Goal: Information Seeking & Learning: Learn about a topic

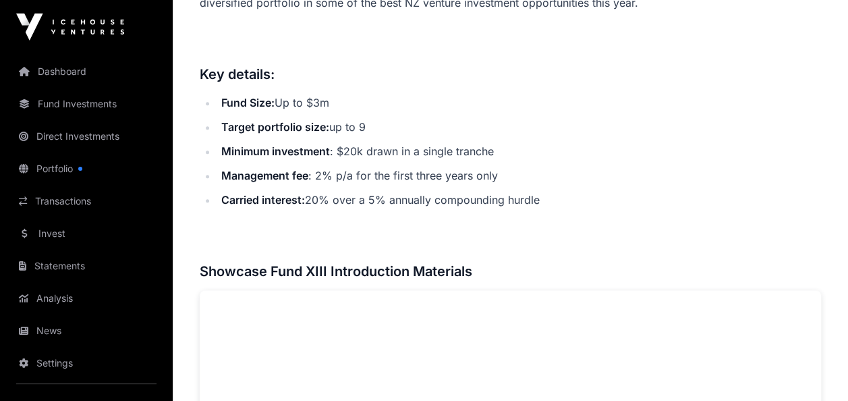
scroll to position [609, 0]
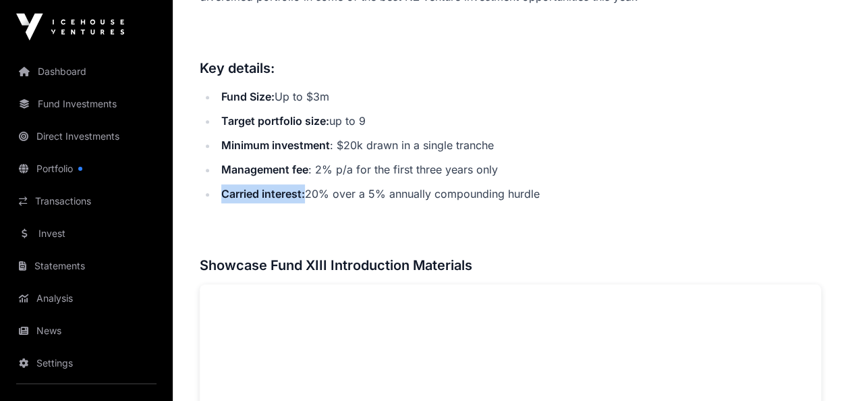
drag, startPoint x: 224, startPoint y: 190, endPoint x: 305, endPoint y: 184, distance: 81.2
click at [305, 184] on li "Carried interest: 20% over a 5% annually compounding hurdle" at bounding box center [519, 193] width 604 height 19
copy strong "Carried interest:"
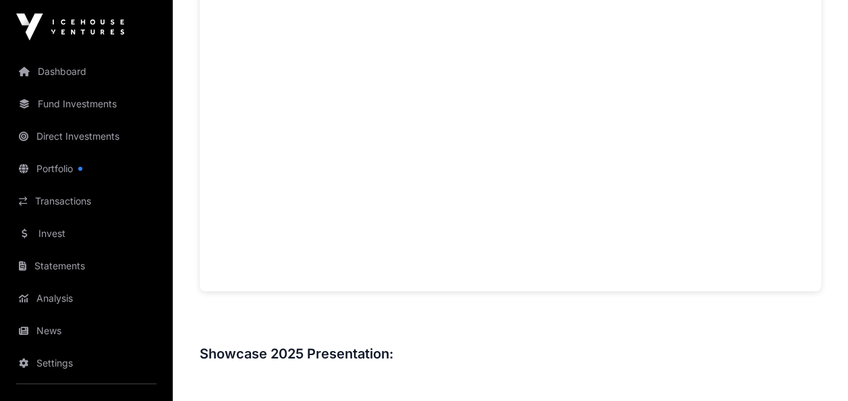
scroll to position [964, 0]
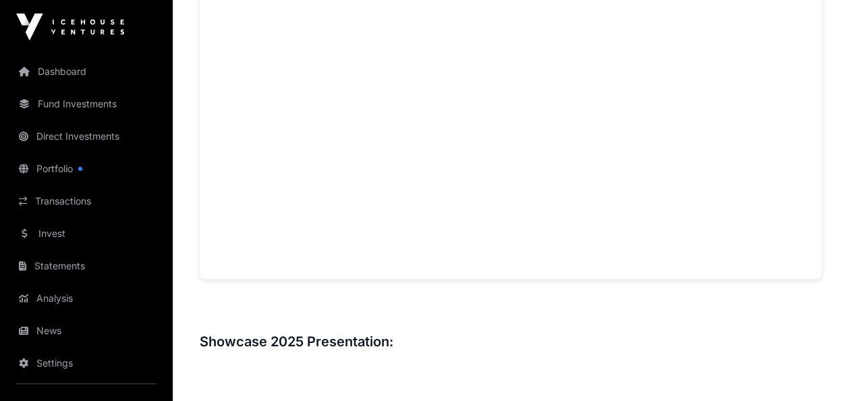
click at [112, 162] on link "Portfolio" at bounding box center [86, 169] width 151 height 30
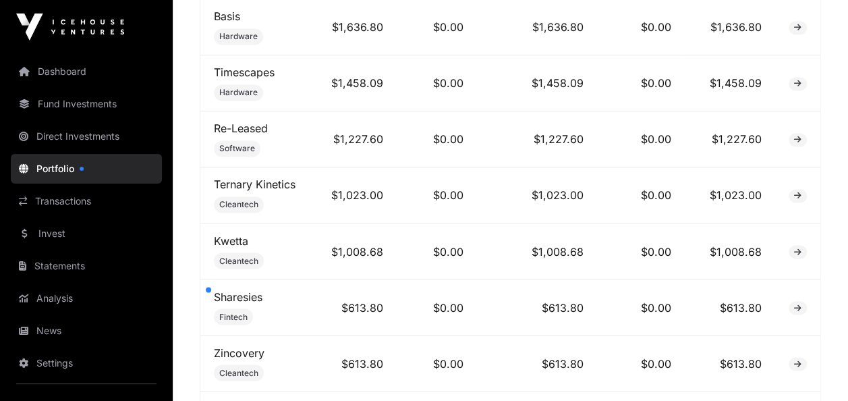
scroll to position [1024, 0]
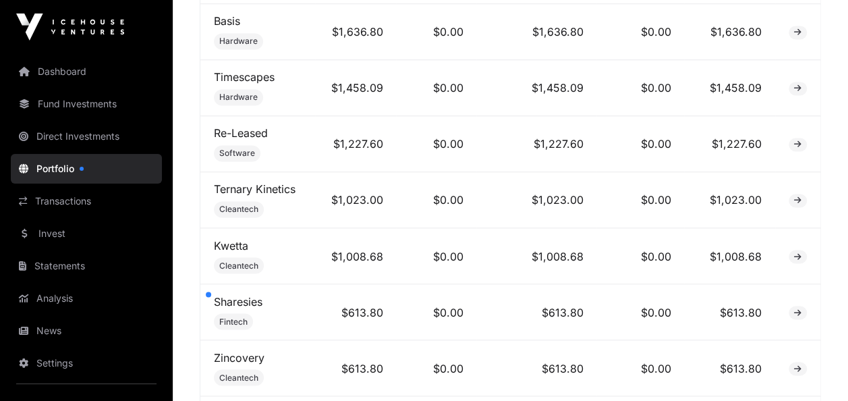
click at [220, 297] on link "Sharesies" at bounding box center [238, 300] width 49 height 13
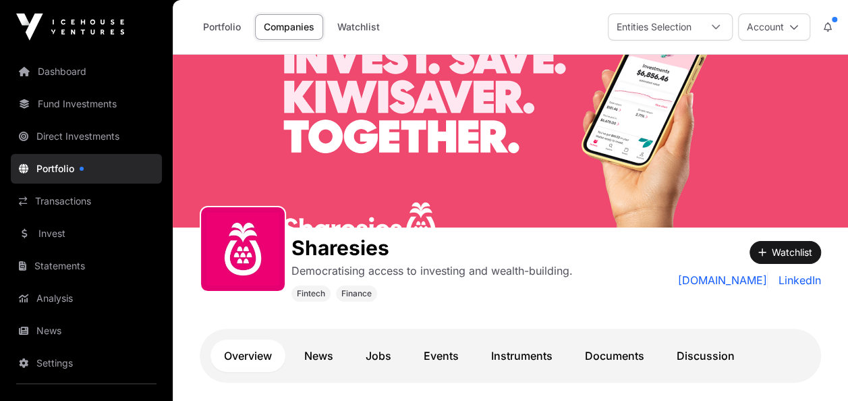
click at [105, 170] on link "Portfolio" at bounding box center [86, 169] width 151 height 30
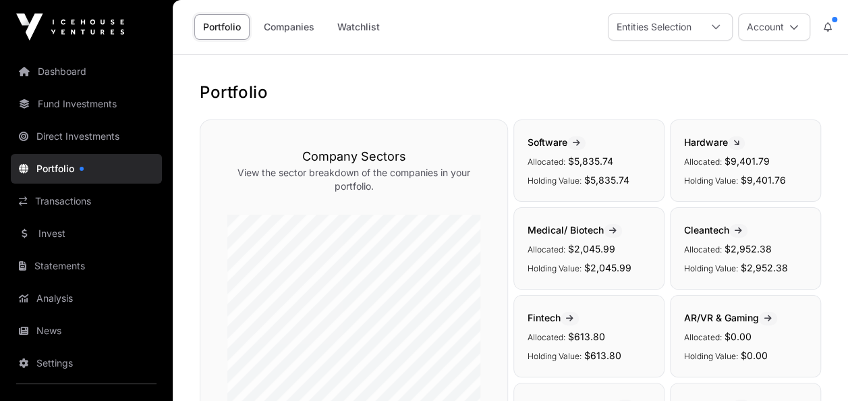
click at [131, 131] on link "Direct Investments" at bounding box center [86, 136] width 151 height 30
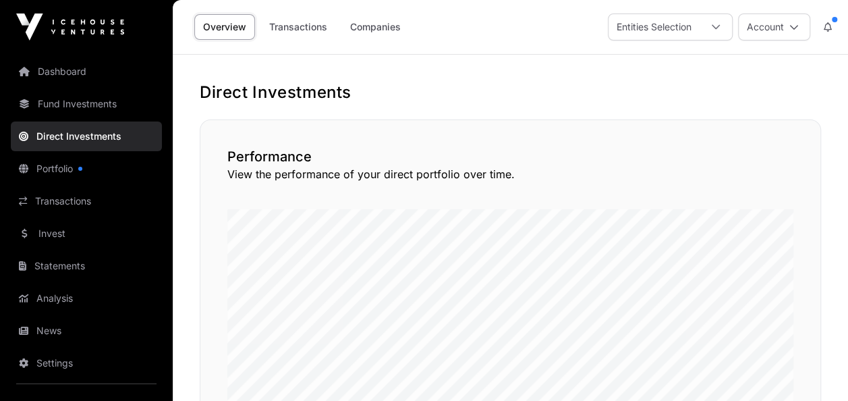
click at [721, 35] on div at bounding box center [716, 27] width 32 height 26
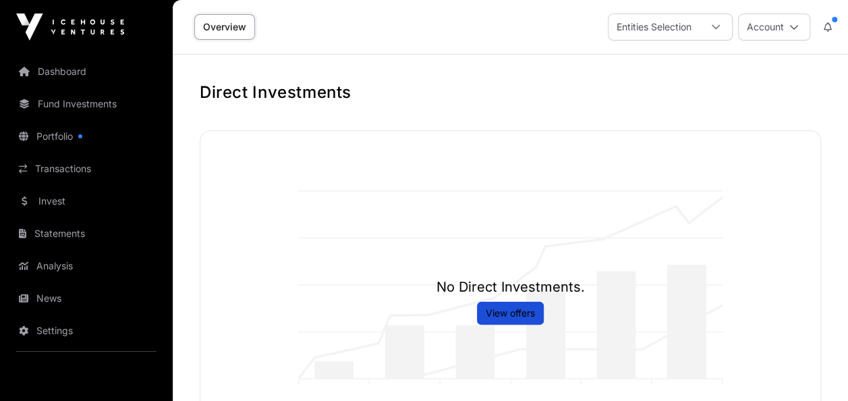
click at [727, 22] on div at bounding box center [716, 27] width 32 height 26
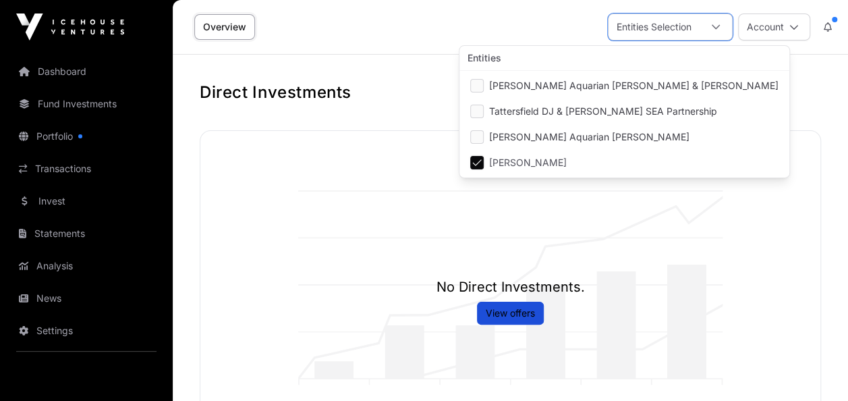
click at [358, 103] on div "Direct Investments No Direct Investments. View offers Total Invested $0.00 Tota…" at bounding box center [510, 402] width 675 height 640
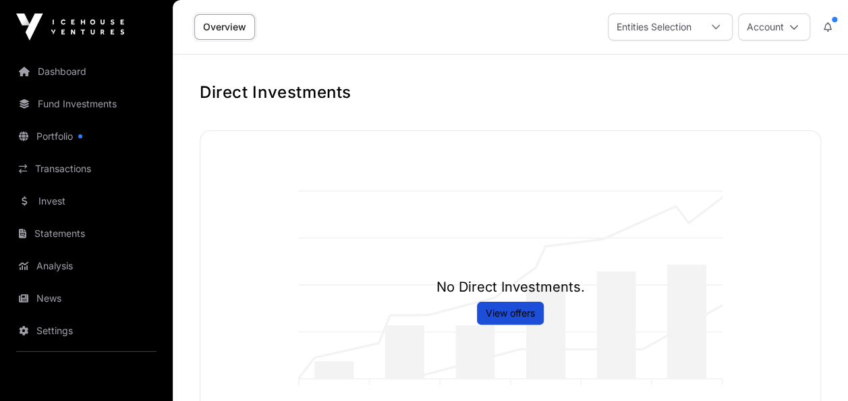
click at [76, 144] on link "Portfolio" at bounding box center [86, 136] width 151 height 30
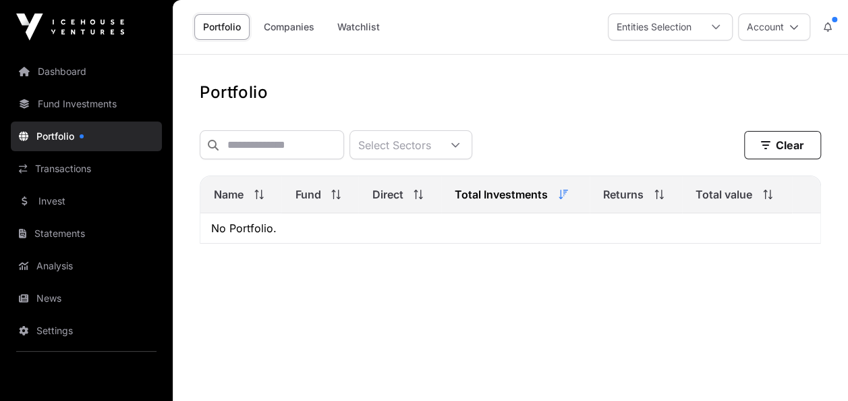
click at [74, 111] on link "Fund Investments" at bounding box center [86, 104] width 151 height 30
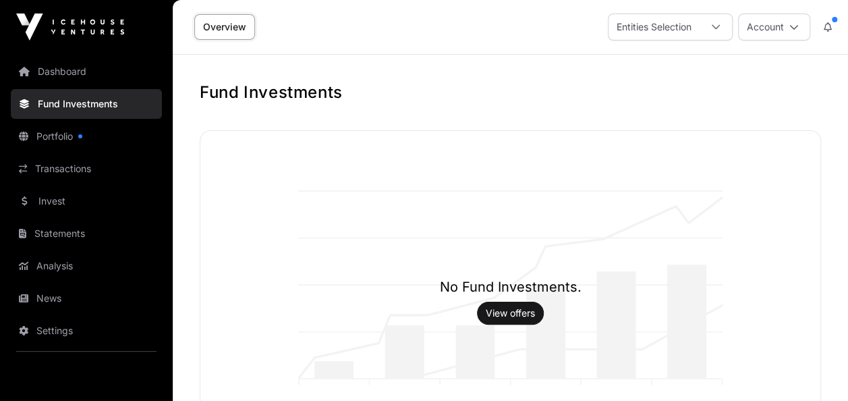
click at [702, 36] on div at bounding box center [716, 27] width 32 height 26
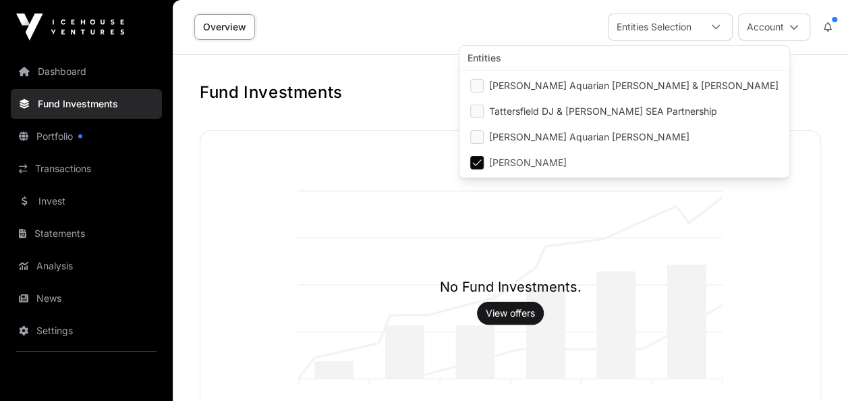
click at [702, 36] on div at bounding box center [716, 27] width 32 height 26
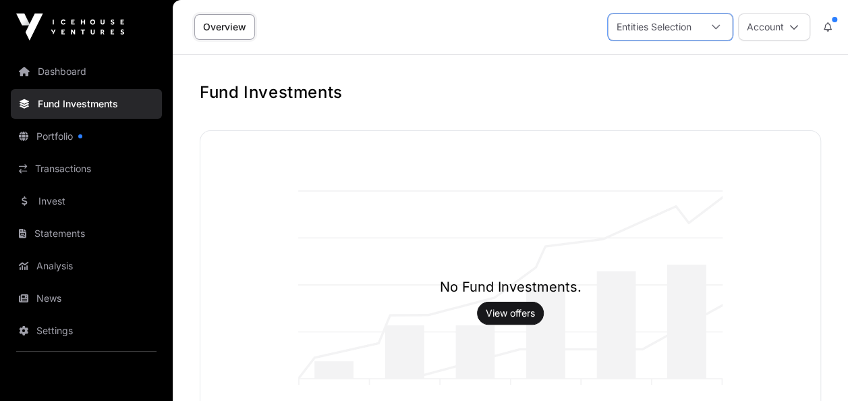
click at [705, 26] on div at bounding box center [716, 27] width 32 height 26
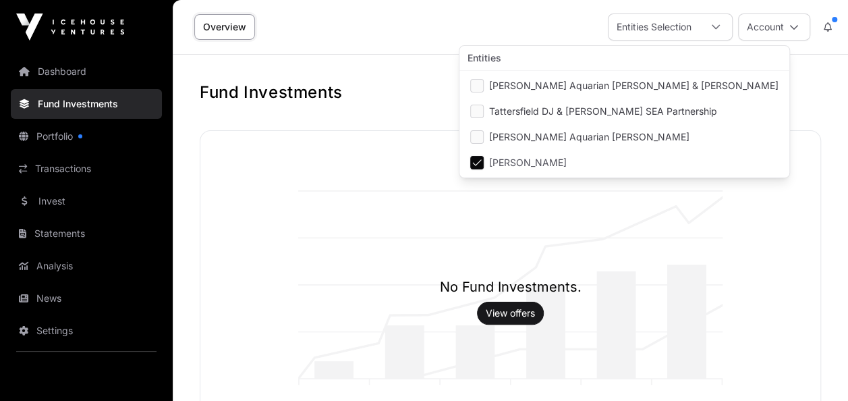
click at [485, 159] on li "[PERSON_NAME]" at bounding box center [624, 162] width 325 height 24
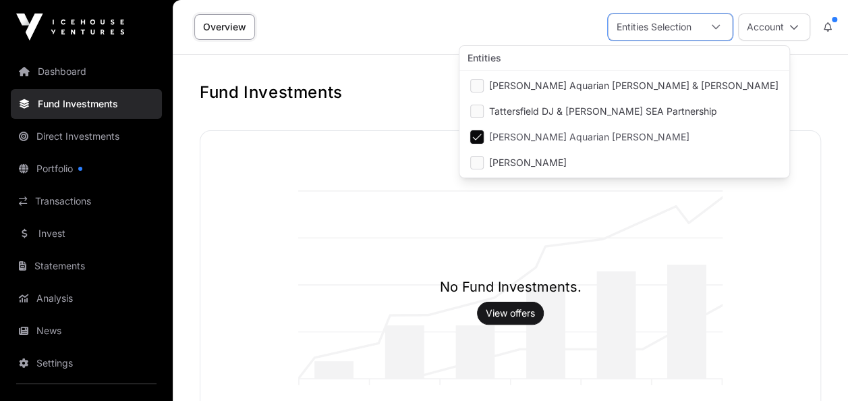
click at [85, 165] on link "Portfolio" at bounding box center [86, 169] width 151 height 30
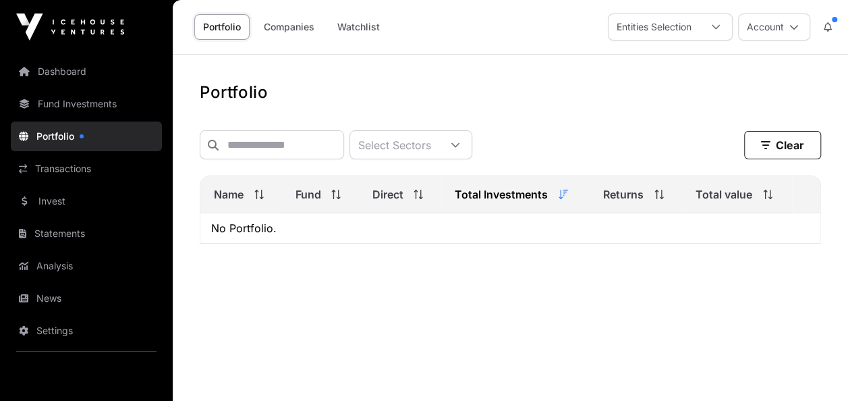
click at [92, 138] on link "Portfolio" at bounding box center [86, 136] width 151 height 30
click at [105, 166] on link "Transactions" at bounding box center [86, 169] width 151 height 30
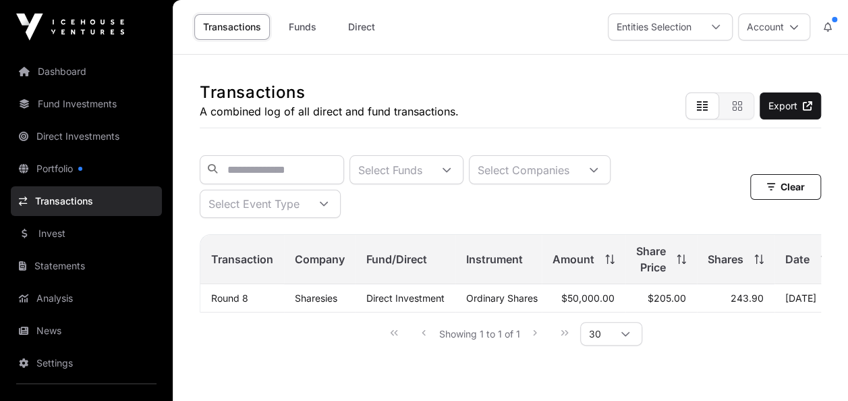
click at [99, 142] on link "Direct Investments" at bounding box center [86, 136] width 151 height 30
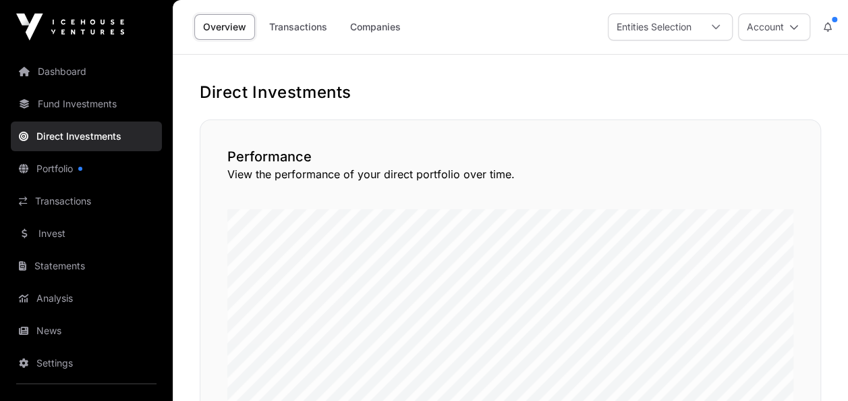
click at [780, 34] on button "Account" at bounding box center [774, 26] width 72 height 27
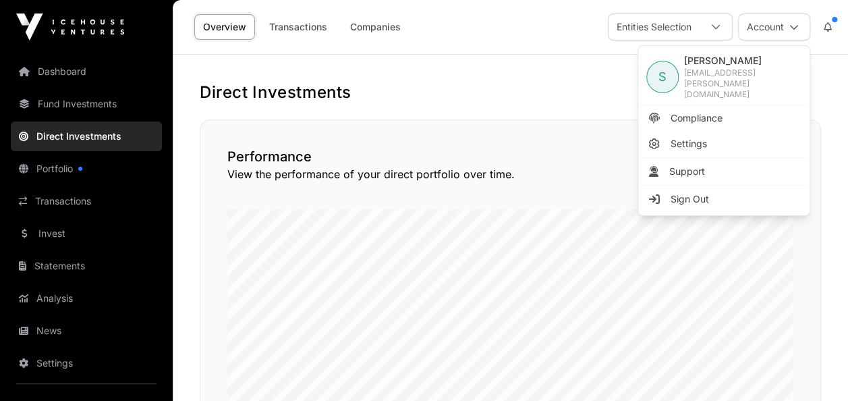
click at [551, 45] on div "Overview Transactions Companies Entities Selection Account" at bounding box center [510, 27] width 659 height 54
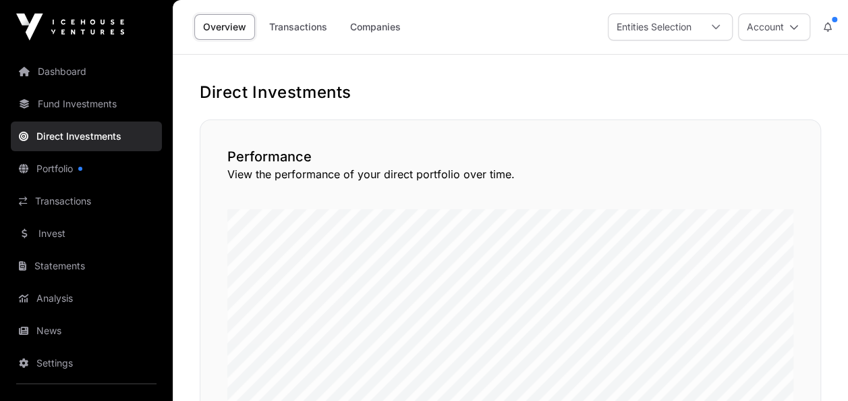
click at [700, 31] on div at bounding box center [716, 27] width 32 height 26
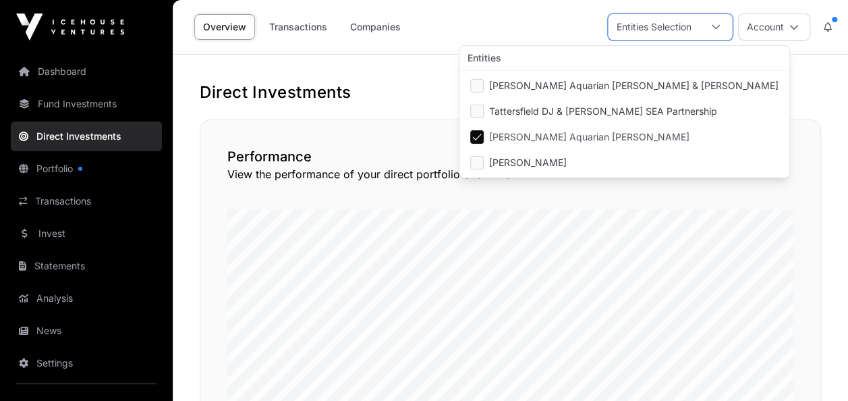
scroll to position [13, 8]
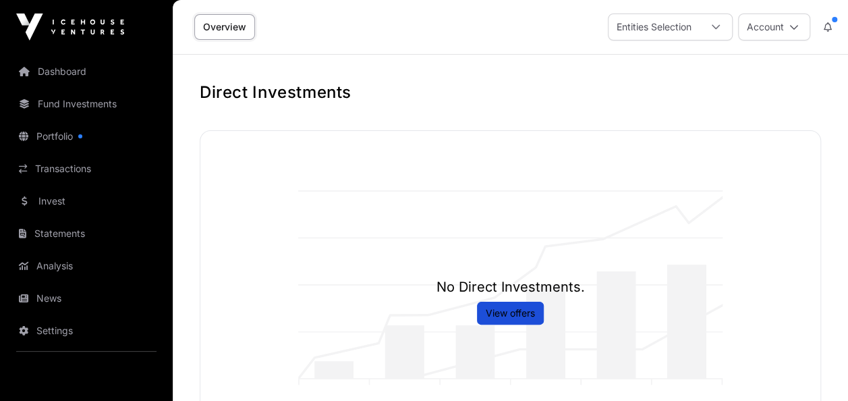
click at [72, 134] on link "Portfolio" at bounding box center [86, 136] width 151 height 30
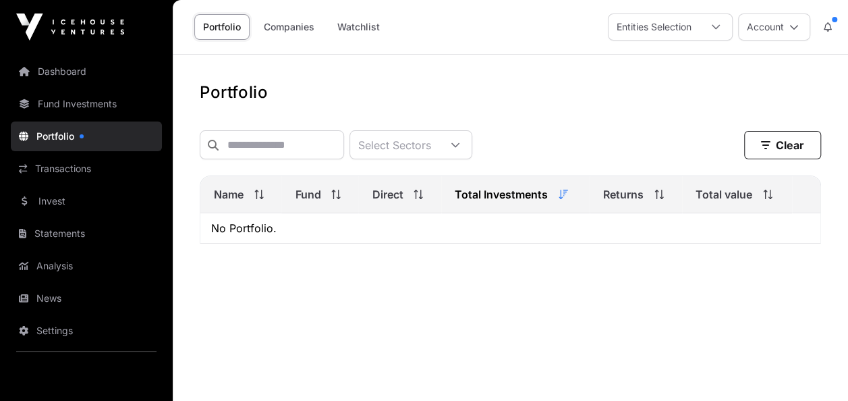
click at [642, 35] on div "Entities Selection" at bounding box center [654, 27] width 91 height 26
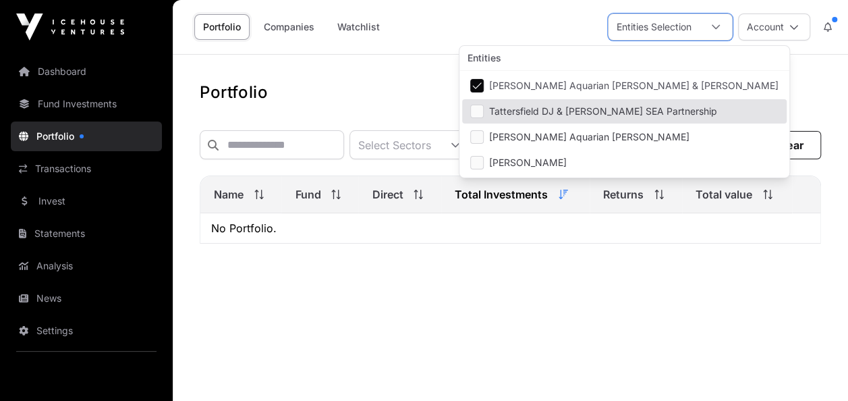
click at [587, 113] on span "Tattersfield DJ & [PERSON_NAME] SEA Partnership" at bounding box center [603, 111] width 228 height 9
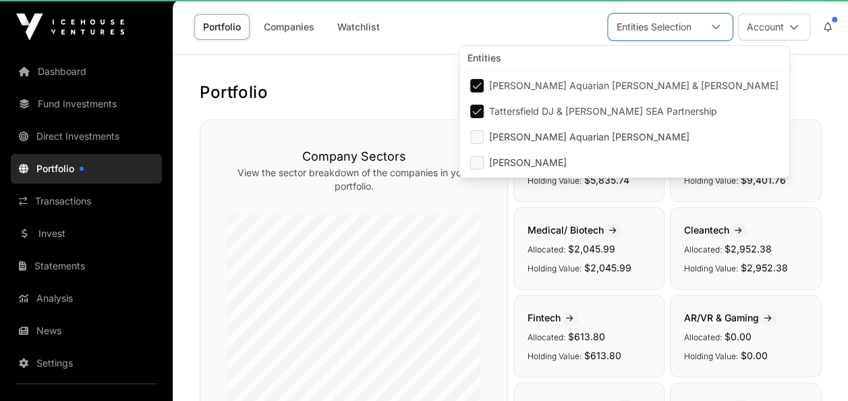
click at [467, 78] on li "[PERSON_NAME] Aquarian [PERSON_NAME] & [PERSON_NAME]" at bounding box center [624, 86] width 325 height 24
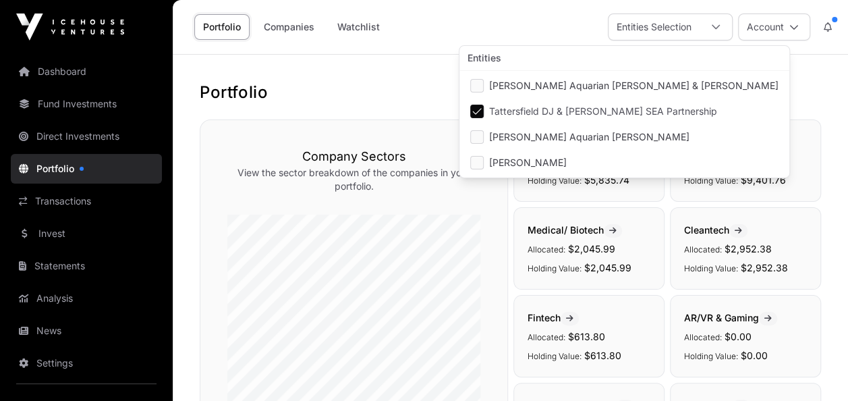
click at [89, 105] on link "Fund Investments" at bounding box center [86, 104] width 151 height 30
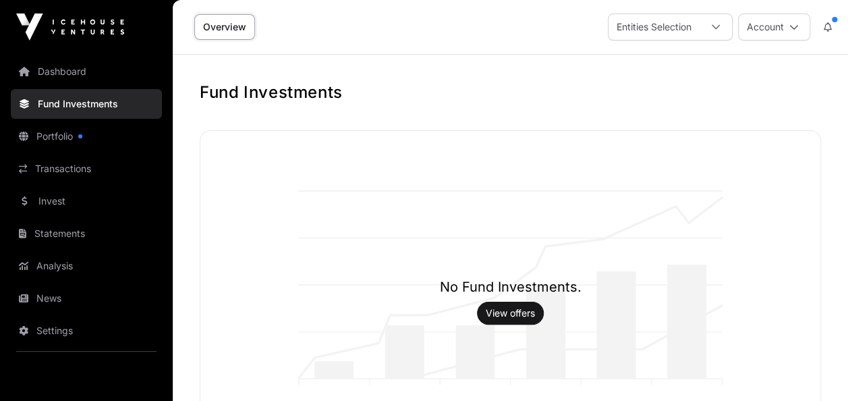
click at [90, 140] on link "Portfolio" at bounding box center [86, 136] width 151 height 30
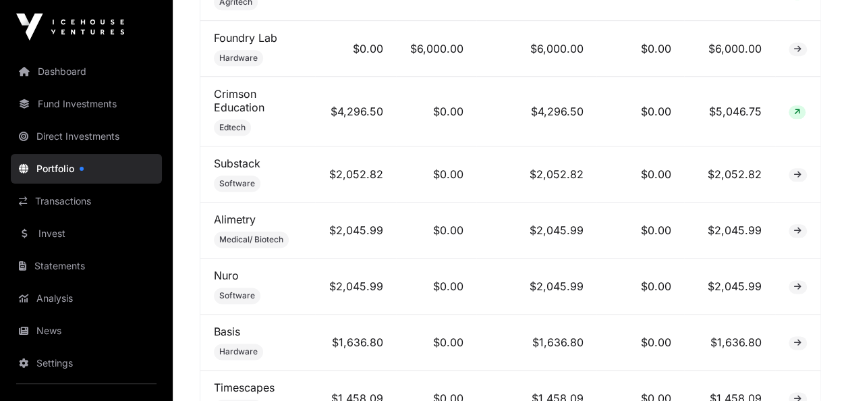
scroll to position [698, 0]
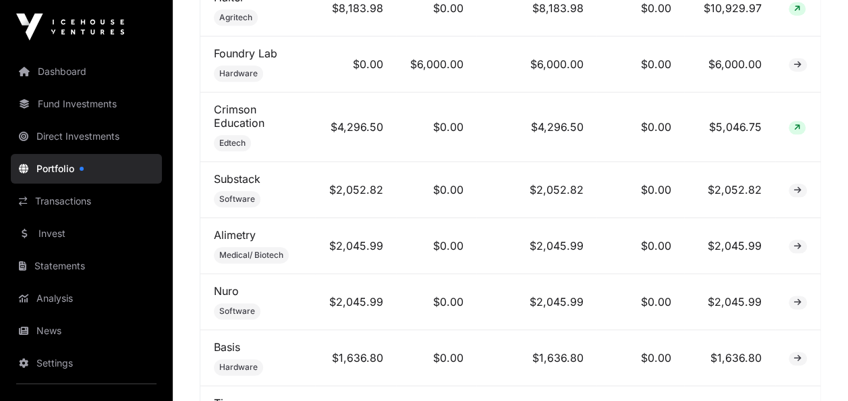
click at [248, 178] on link "Substack" at bounding box center [237, 178] width 47 height 13
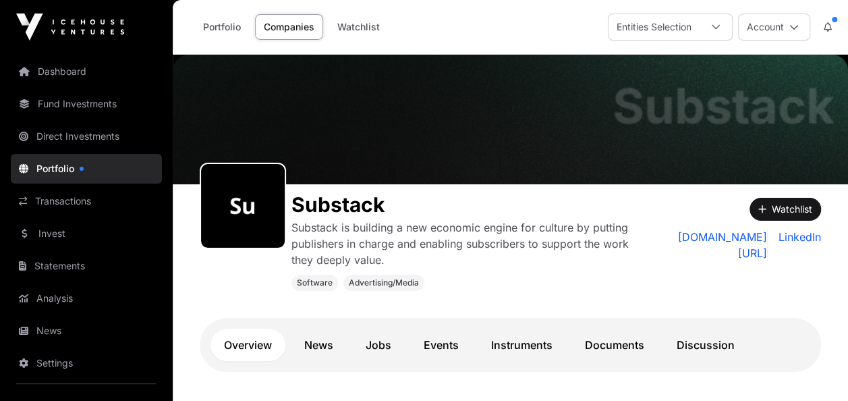
click at [789, 238] on link "LinkedIn" at bounding box center [797, 245] width 48 height 32
click at [726, 237] on link "[DOMAIN_NAME][URL]" at bounding box center [711, 245] width 114 height 32
